Goal: Information Seeking & Learning: Check status

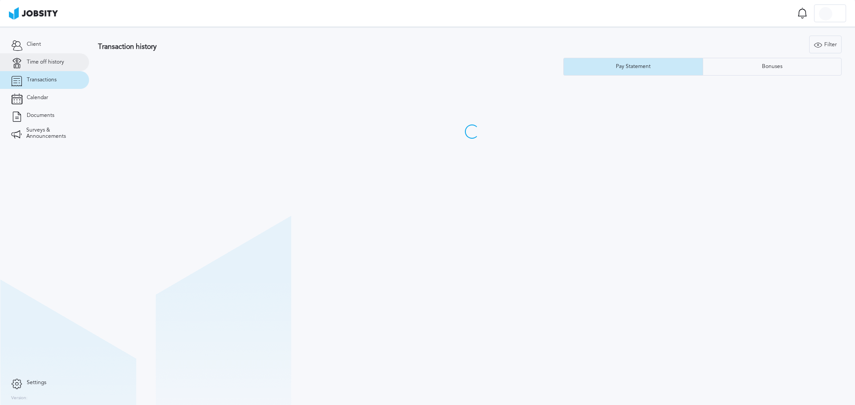
click at [49, 65] on link "Time off history" at bounding box center [44, 62] width 89 height 18
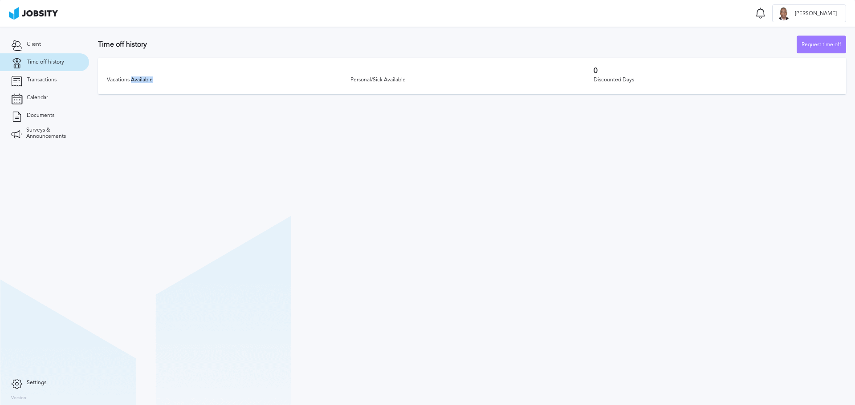
drag, startPoint x: 133, startPoint y: 69, endPoint x: 389, endPoint y: 92, distance: 257.4
click at [372, 94] on div "Vacations Available Personal/Sick Available 0 Discounted Days" at bounding box center [472, 76] width 748 height 36
click at [398, 74] on div "Vacations Available Personal/Sick Available 0 Discounted Days" at bounding box center [472, 76] width 748 height 36
drag, startPoint x: 108, startPoint y: 65, endPoint x: 222, endPoint y: 63, distance: 114.4
click at [221, 64] on div "Vacations Available Personal/Sick Available 0 Discounted Days" at bounding box center [472, 76] width 748 height 36
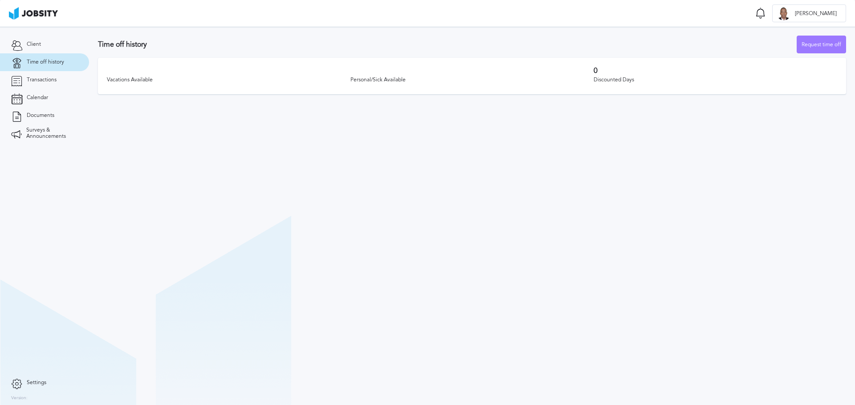
click at [497, 63] on div "Vacations Available Personal/Sick Available 0 Discounted Days" at bounding box center [472, 76] width 748 height 36
drag, startPoint x: 372, startPoint y: 65, endPoint x: 468, endPoint y: 68, distance: 95.8
click at [468, 68] on div "Vacations Available Personal/Sick Available 0 Discounted Days" at bounding box center [472, 76] width 748 height 36
click at [387, 77] on div "Personal/Sick Available" at bounding box center [471, 80] width 243 height 6
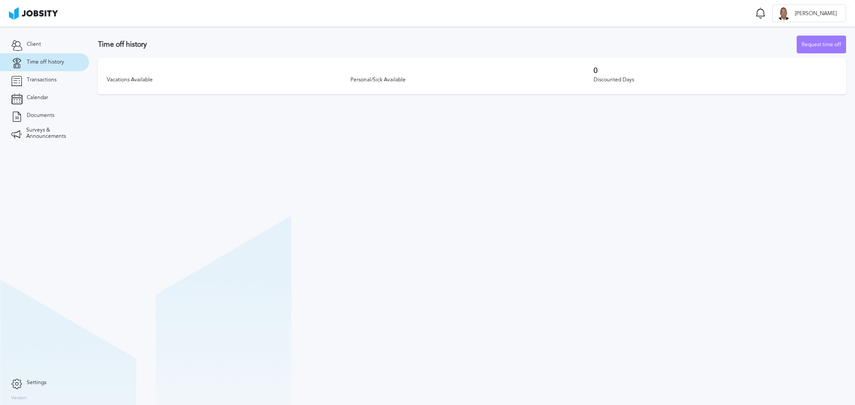
click at [126, 72] on div "Vacations Available Personal/Sick Available 0 Discounted Days" at bounding box center [472, 76] width 748 height 36
click at [400, 118] on section "Time off history Request time off Vacations Available Personal/Sick Available 0…" at bounding box center [472, 216] width 766 height 379
click at [223, 57] on section "Time off history Request time off Vacations Available Personal/Sick Available 0…" at bounding box center [472, 63] width 766 height 72
drag, startPoint x: 342, startPoint y: 63, endPoint x: 418, endPoint y: 72, distance: 76.6
click at [418, 72] on div "Vacations Available Personal/Sick Available 0 Discounted Days" at bounding box center [472, 76] width 748 height 36
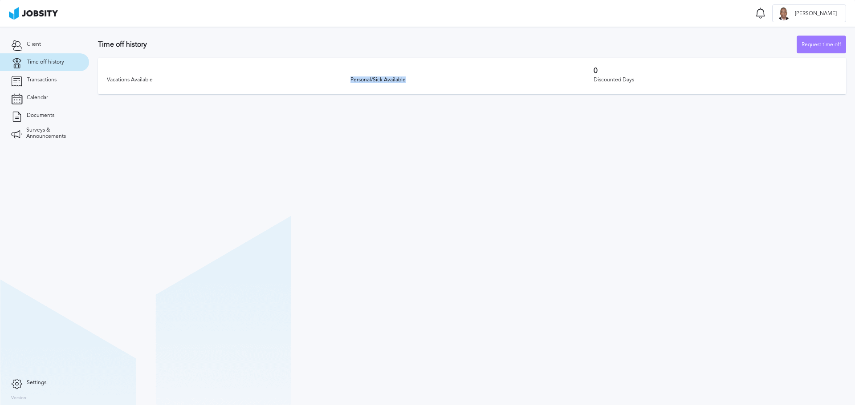
click at [418, 72] on div "Vacations Available Personal/Sick Available 0 Discounted Days" at bounding box center [472, 76] width 748 height 36
drag, startPoint x: 415, startPoint y: 81, endPoint x: 342, endPoint y: 81, distance: 73.0
click at [342, 81] on div "Vacations Available Personal/Sick Available 0 Discounted Days" at bounding box center [472, 76] width 748 height 36
click at [342, 81] on div "Vacations Available" at bounding box center [228, 80] width 243 height 6
drag, startPoint x: 336, startPoint y: 81, endPoint x: 413, endPoint y: 81, distance: 77.4
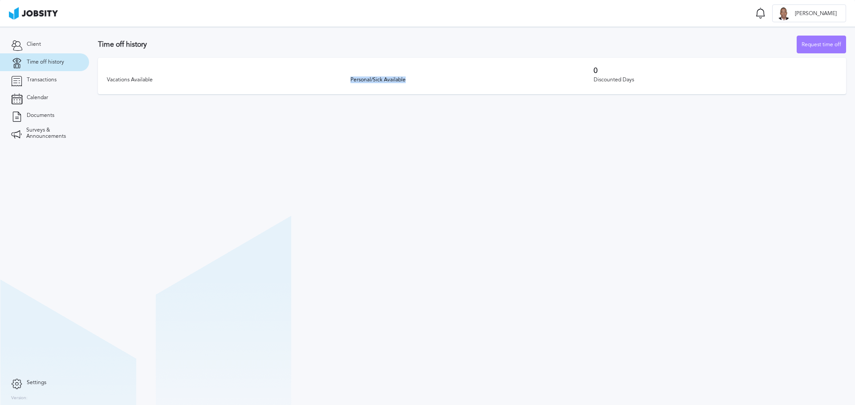
click at [413, 81] on div "Vacations Available Personal/Sick Available 0 Discounted Days" at bounding box center [472, 76] width 748 height 36
click at [413, 81] on div "Personal/Sick Available" at bounding box center [471, 80] width 243 height 6
drag, startPoint x: 413, startPoint y: 81, endPoint x: 323, endPoint y: 81, distance: 90.4
click at [323, 81] on div "Vacations Available Personal/Sick Available 0 Discounted Days" at bounding box center [472, 76] width 748 height 36
click at [323, 81] on div "Vacations Available" at bounding box center [228, 80] width 243 height 6
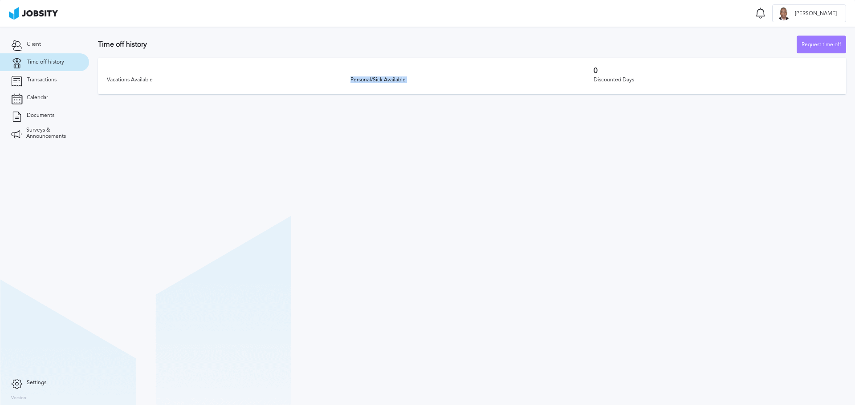
drag, startPoint x: 323, startPoint y: 81, endPoint x: 410, endPoint y: 81, distance: 87.2
click at [410, 81] on div "Vacations Available Personal/Sick Available 0 Discounted Days" at bounding box center [472, 76] width 748 height 36
click at [410, 81] on div "Personal/Sick Available" at bounding box center [471, 80] width 243 height 6
drag, startPoint x: 327, startPoint y: 200, endPoint x: 262, endPoint y: 32, distance: 180.9
click at [327, 200] on section "Time off history Request time off Vacations Available Personal/Sick Available 0…" at bounding box center [472, 216] width 766 height 379
